Goal: Transaction & Acquisition: Obtain resource

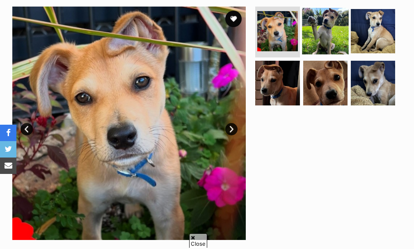
click at [328, 16] on img at bounding box center [325, 31] width 47 height 47
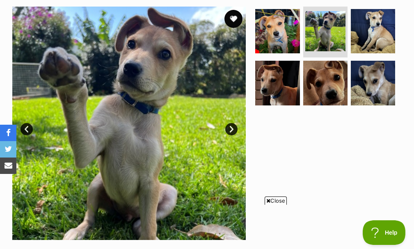
click at [234, 16] on button "favourite" at bounding box center [234, 19] width 18 height 18
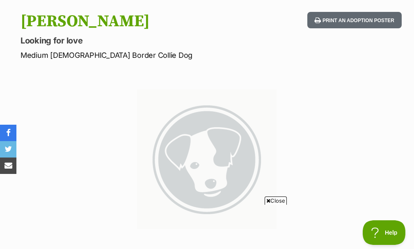
scroll to position [82, 0]
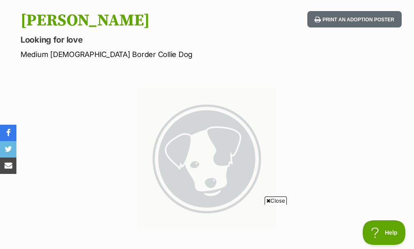
click at [44, 83] on section at bounding box center [207, 152] width 414 height 153
drag, startPoint x: 203, startPoint y: 88, endPoint x: 210, endPoint y: 89, distance: 7.2
click at [205, 88] on section at bounding box center [207, 152] width 414 height 153
click at [291, 124] on div at bounding box center [207, 159] width 234 height 141
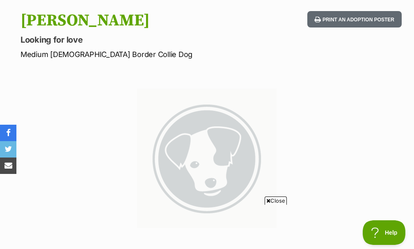
drag, startPoint x: 267, startPoint y: 199, endPoint x: 301, endPoint y: 150, distance: 60.1
click at [268, 198] on icon at bounding box center [268, 200] width 4 height 5
click at [309, 87] on section at bounding box center [207, 152] width 414 height 153
click at [195, 55] on p "Medium [DEMOGRAPHIC_DATA] Border Collie Dog" at bounding box center [138, 54] width 234 height 11
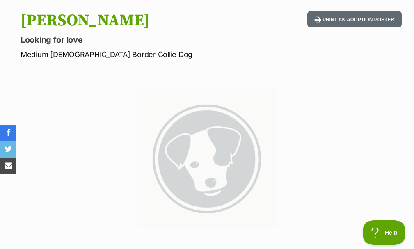
click at [297, 79] on section at bounding box center [207, 152] width 414 height 153
click at [268, 93] on img at bounding box center [207, 159] width 140 height 140
